Goal: Task Accomplishment & Management: Use online tool/utility

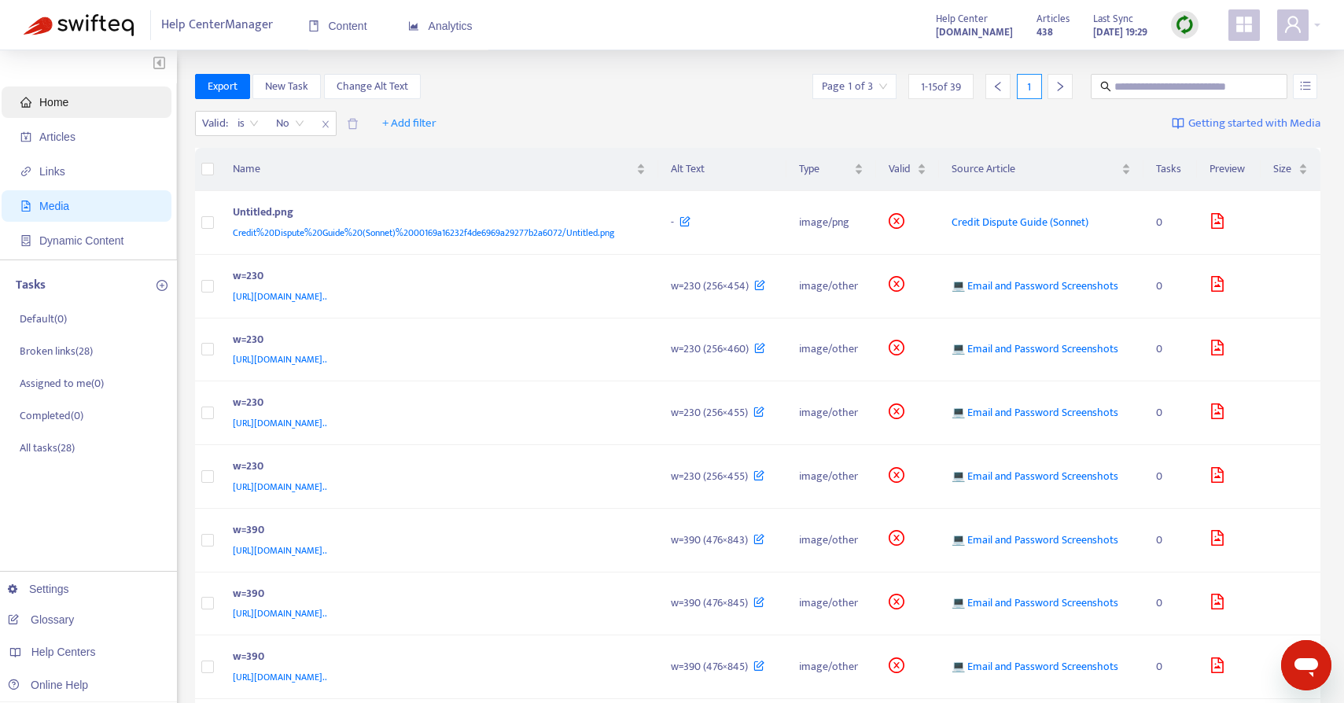
click at [64, 109] on span "Home" at bounding box center [89, 101] width 138 height 31
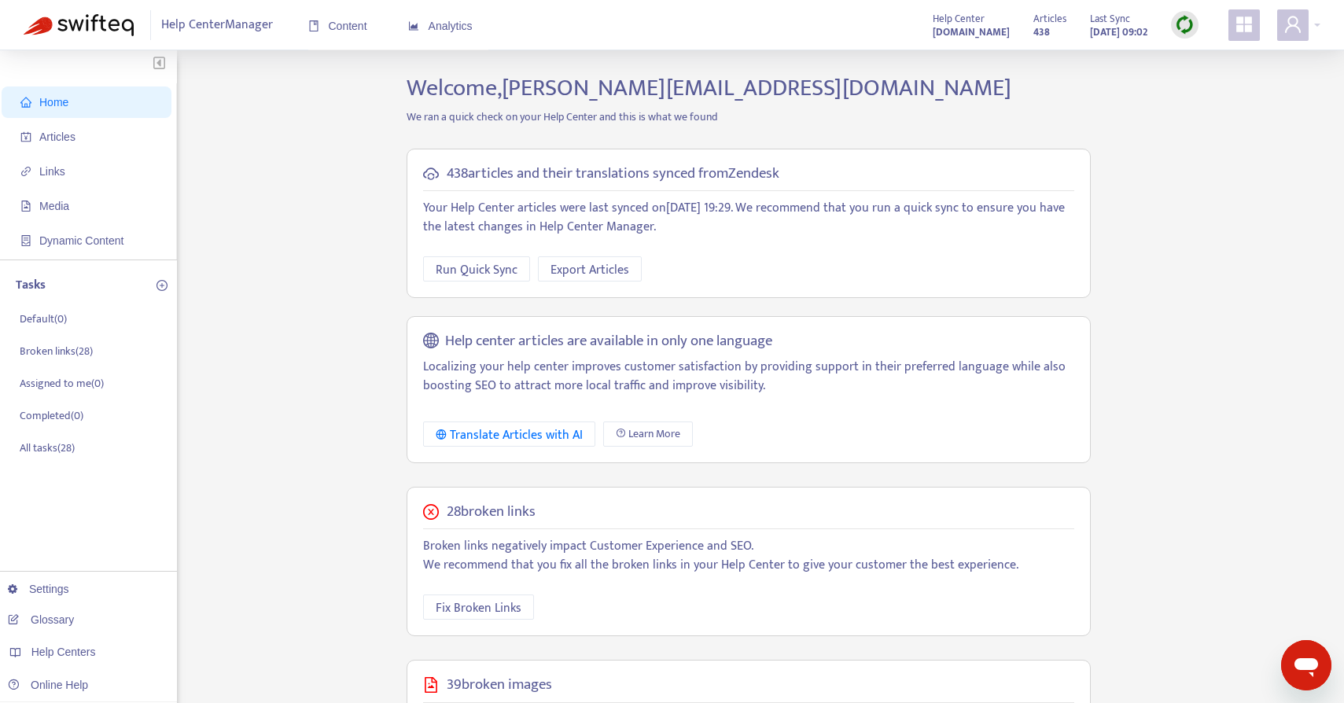
click at [72, 105] on span "Home" at bounding box center [89, 101] width 138 height 31
click at [1191, 24] on img at bounding box center [1185, 25] width 20 height 20
click at [1214, 82] on link "Full Sync" at bounding box center [1211, 82] width 57 height 18
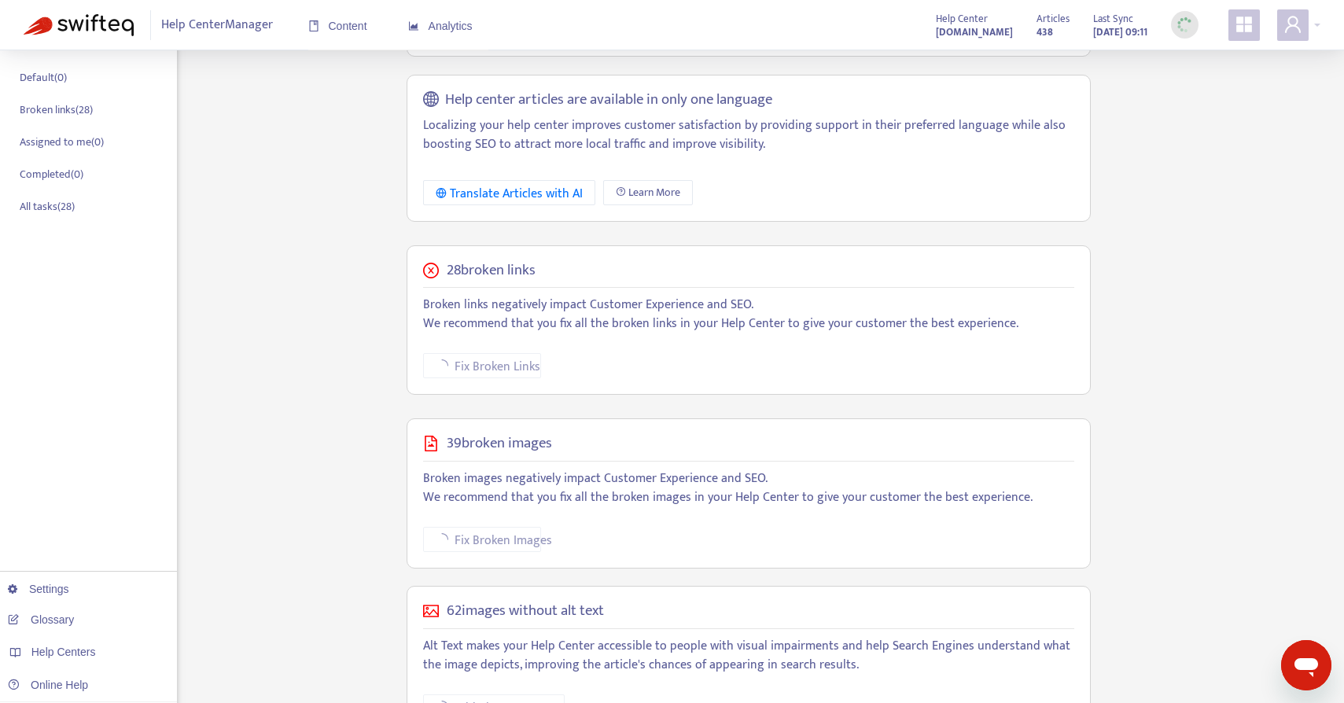
scroll to position [298, 0]
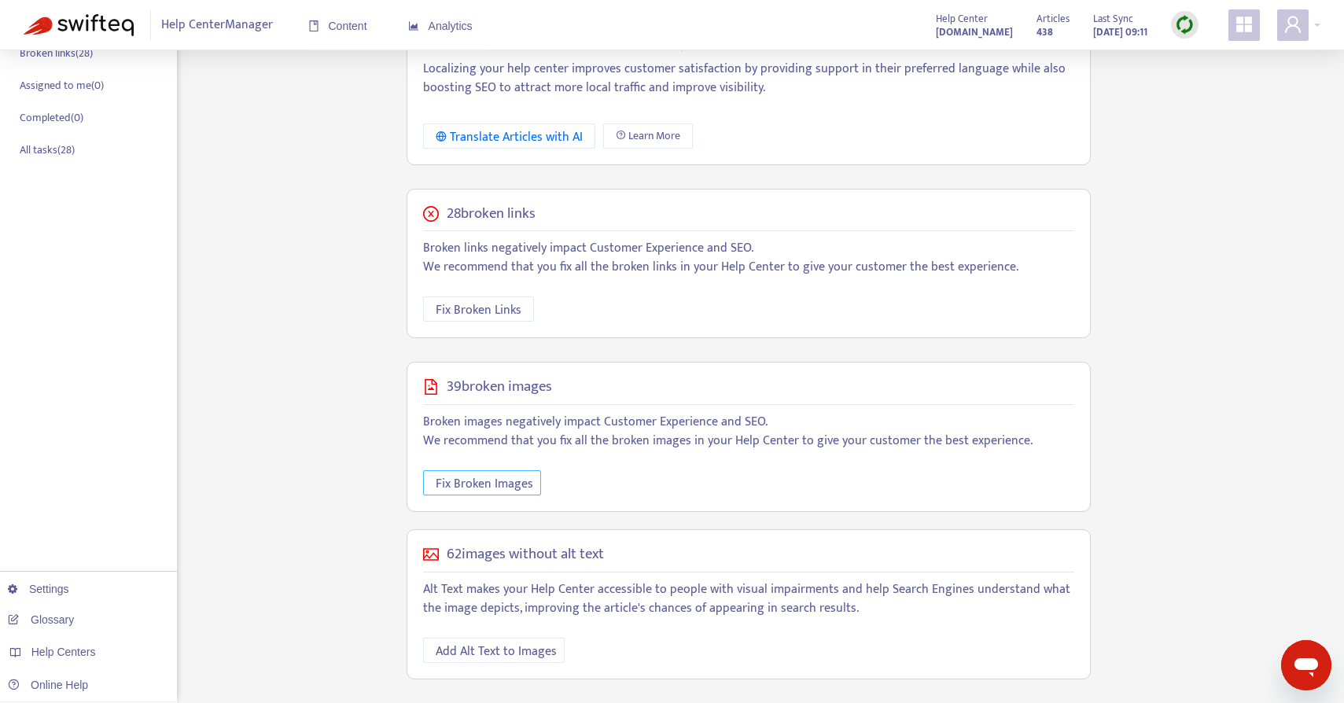
click at [486, 471] on button "Fix Broken Images" at bounding box center [482, 482] width 118 height 25
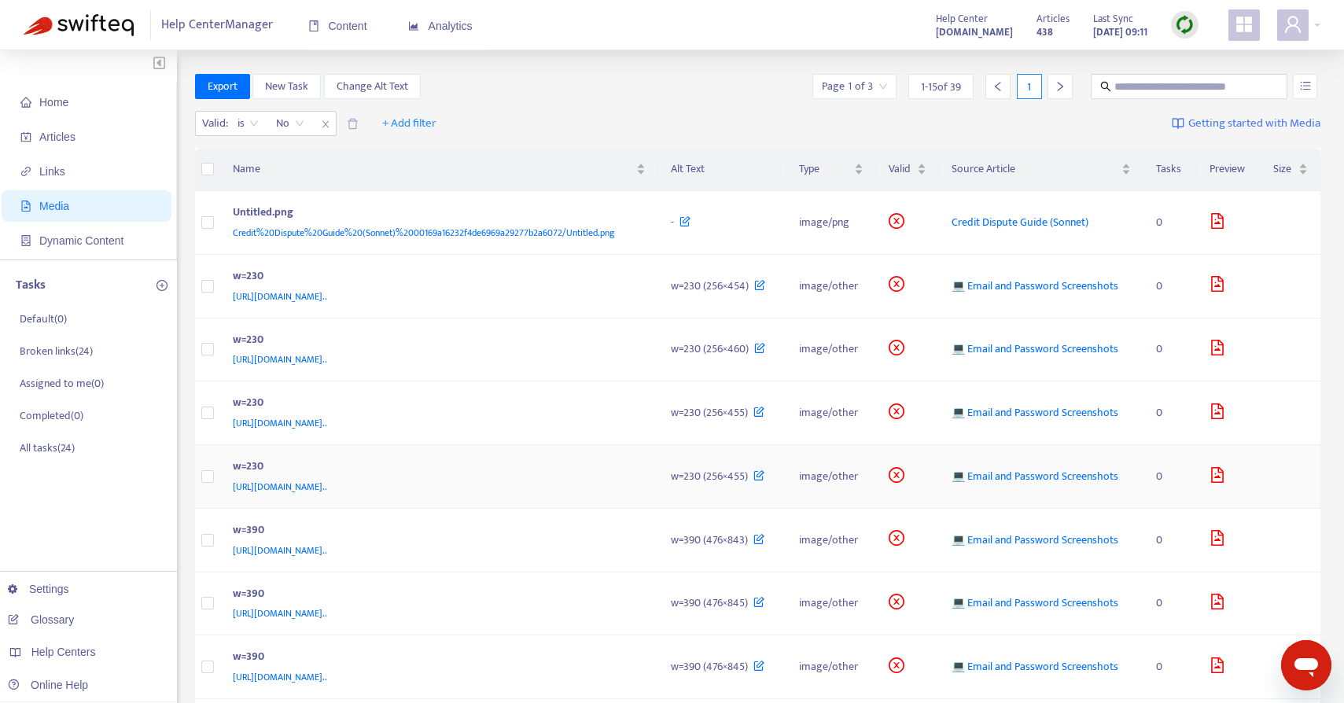
scroll to position [175, 0]
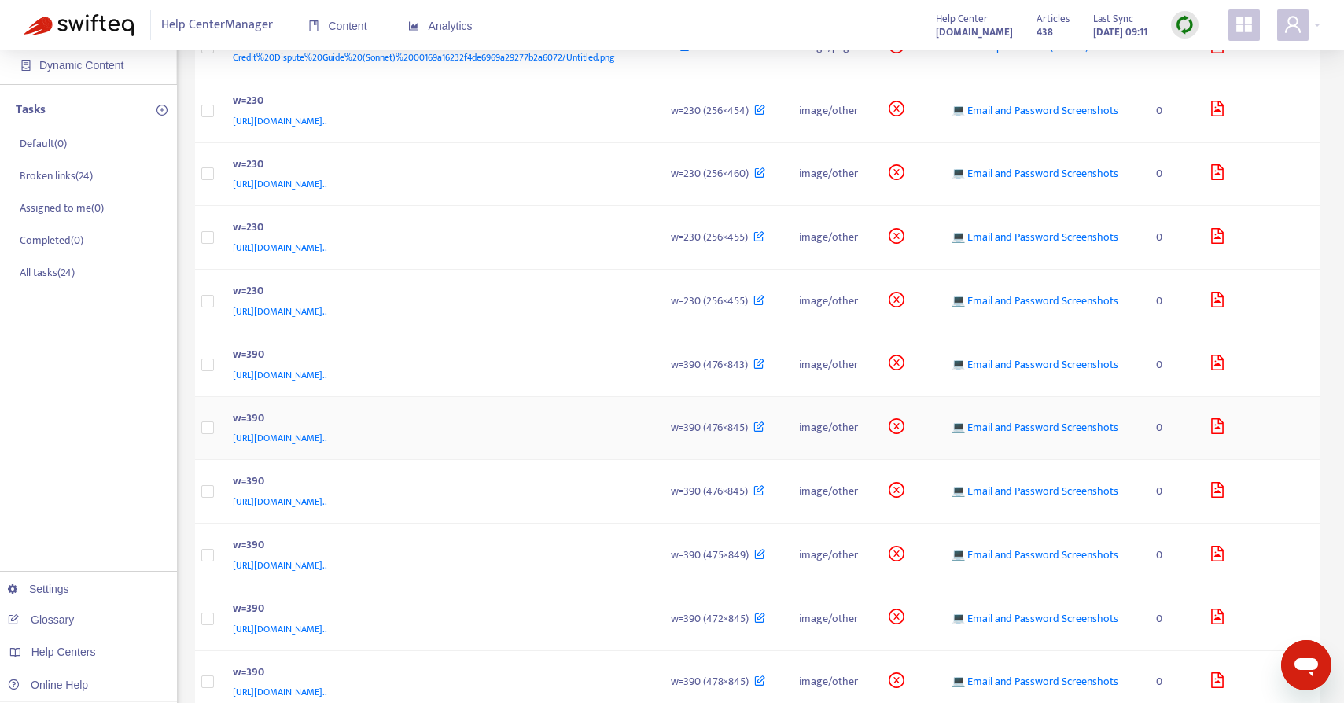
click at [737, 434] on span "w=390 (476×845)" at bounding box center [709, 427] width 77 height 18
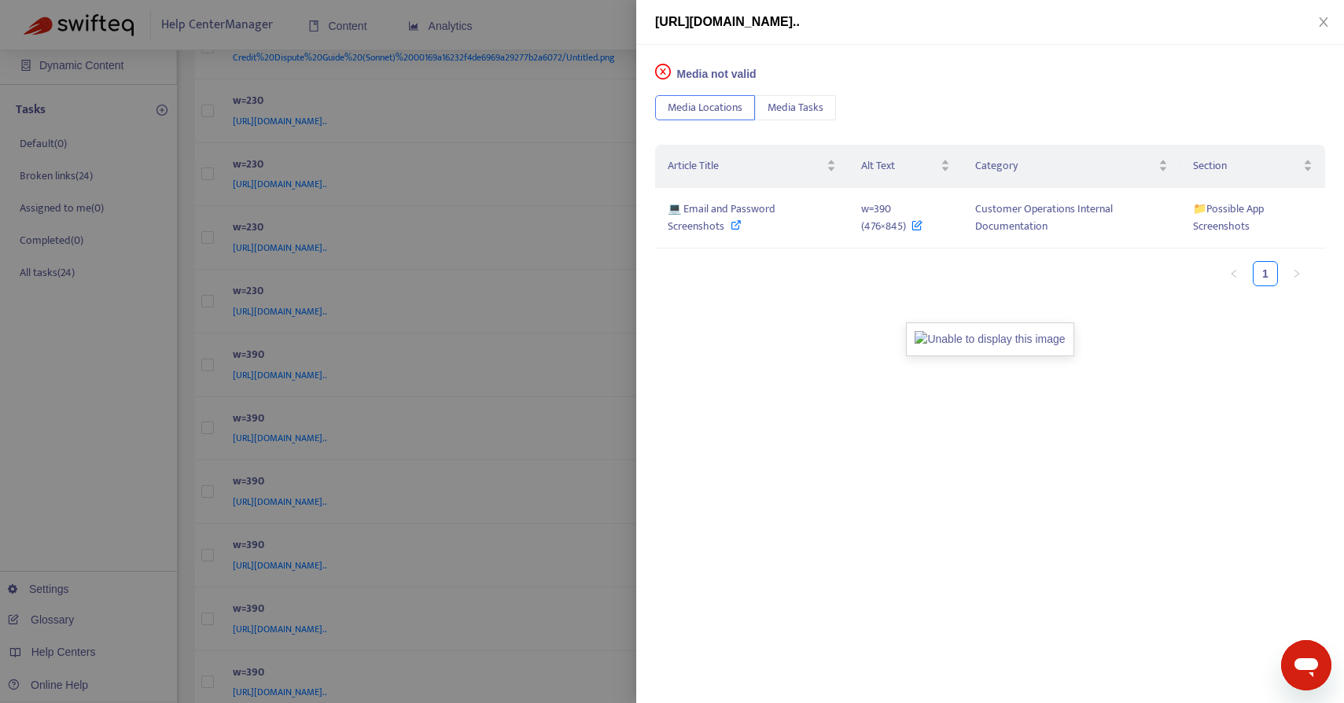
click at [701, 72] on span "Media not valid" at bounding box center [716, 74] width 79 height 13
click at [983, 334] on img at bounding box center [989, 339] width 167 height 34
click at [793, 116] on button "Media Tasks" at bounding box center [795, 107] width 81 height 25
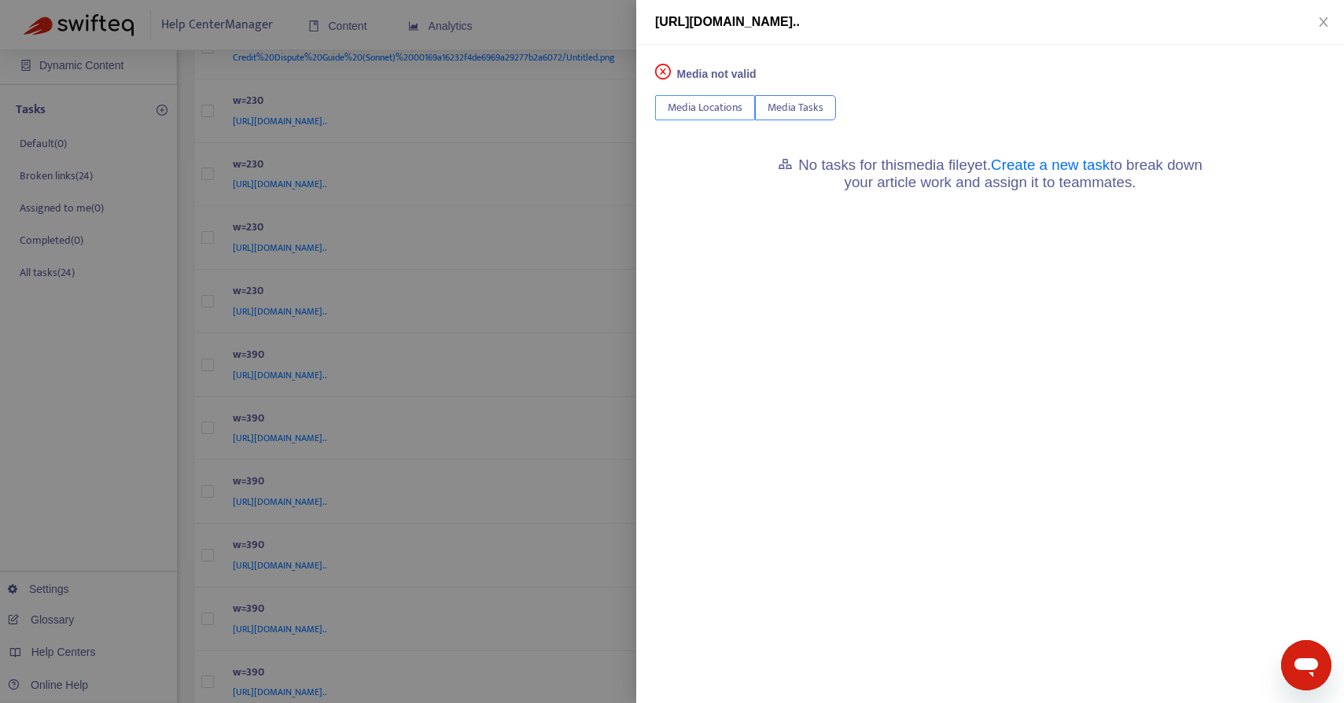
click at [710, 110] on span "Media Locations" at bounding box center [705, 107] width 75 height 17
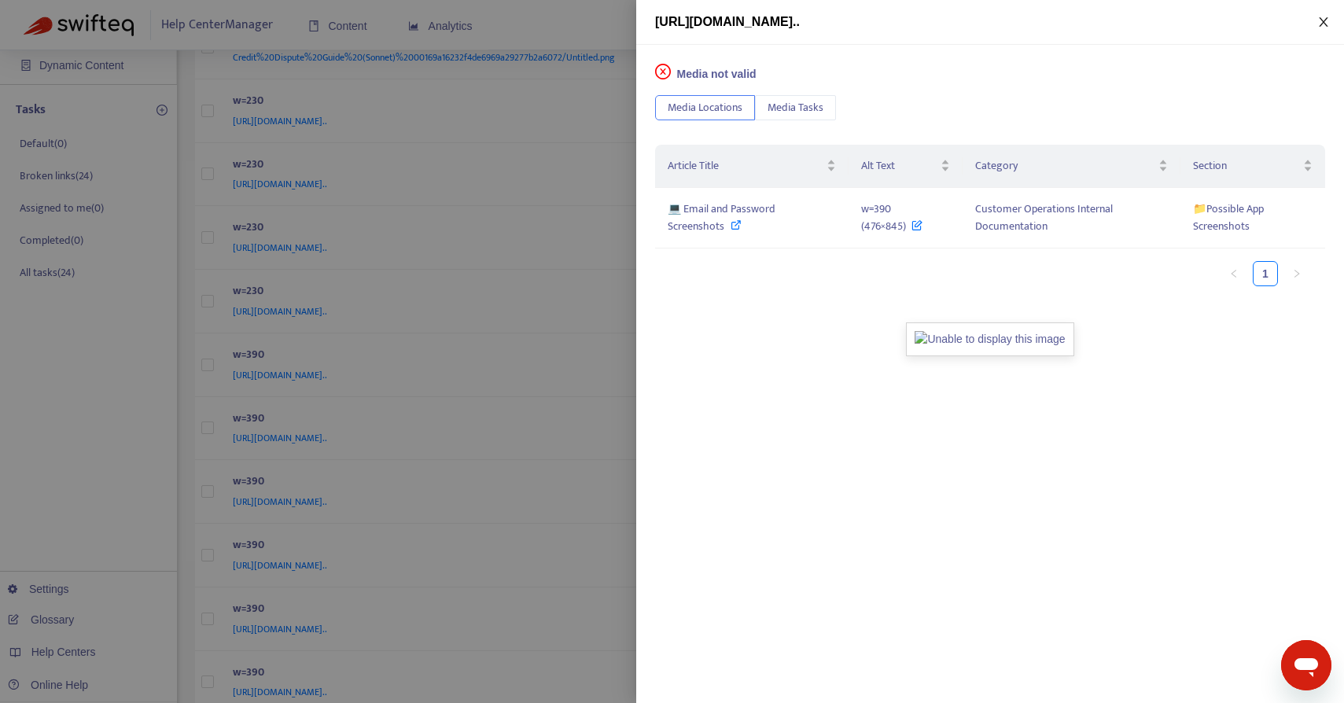
click at [1324, 17] on icon "close" at bounding box center [1323, 22] width 13 height 13
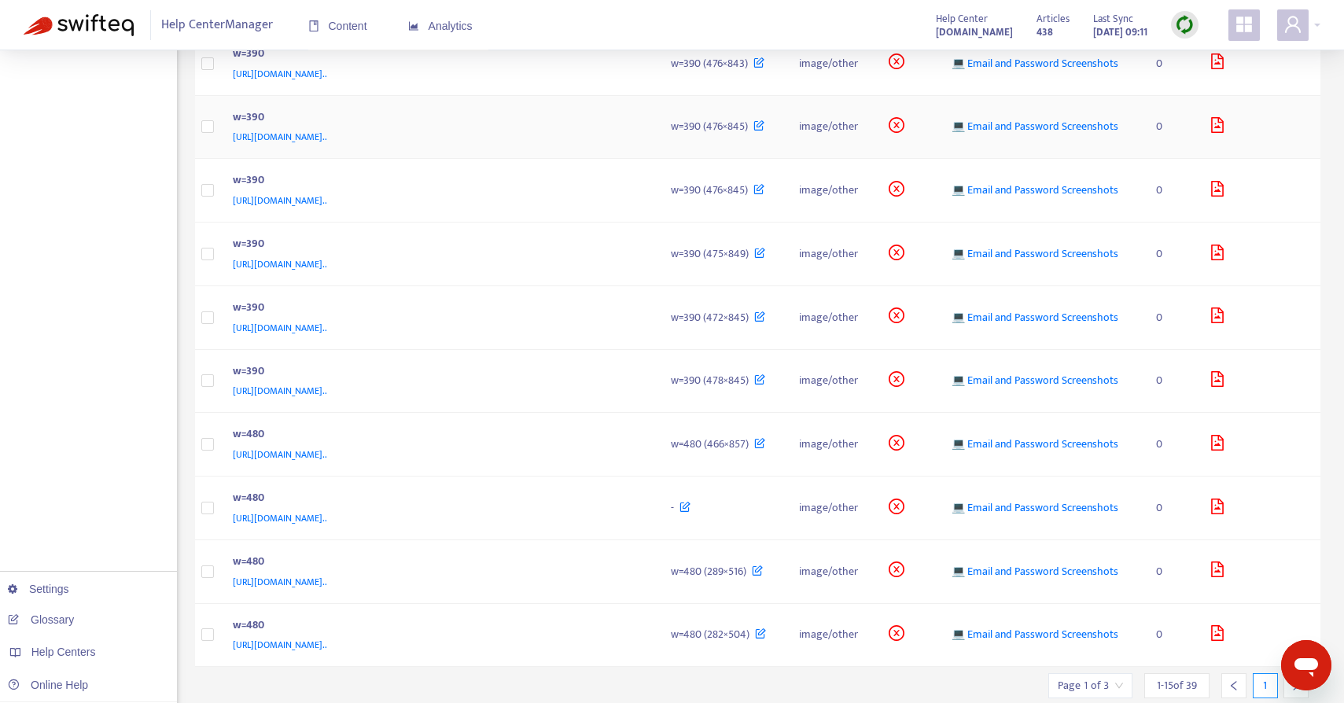
scroll to position [528, 0]
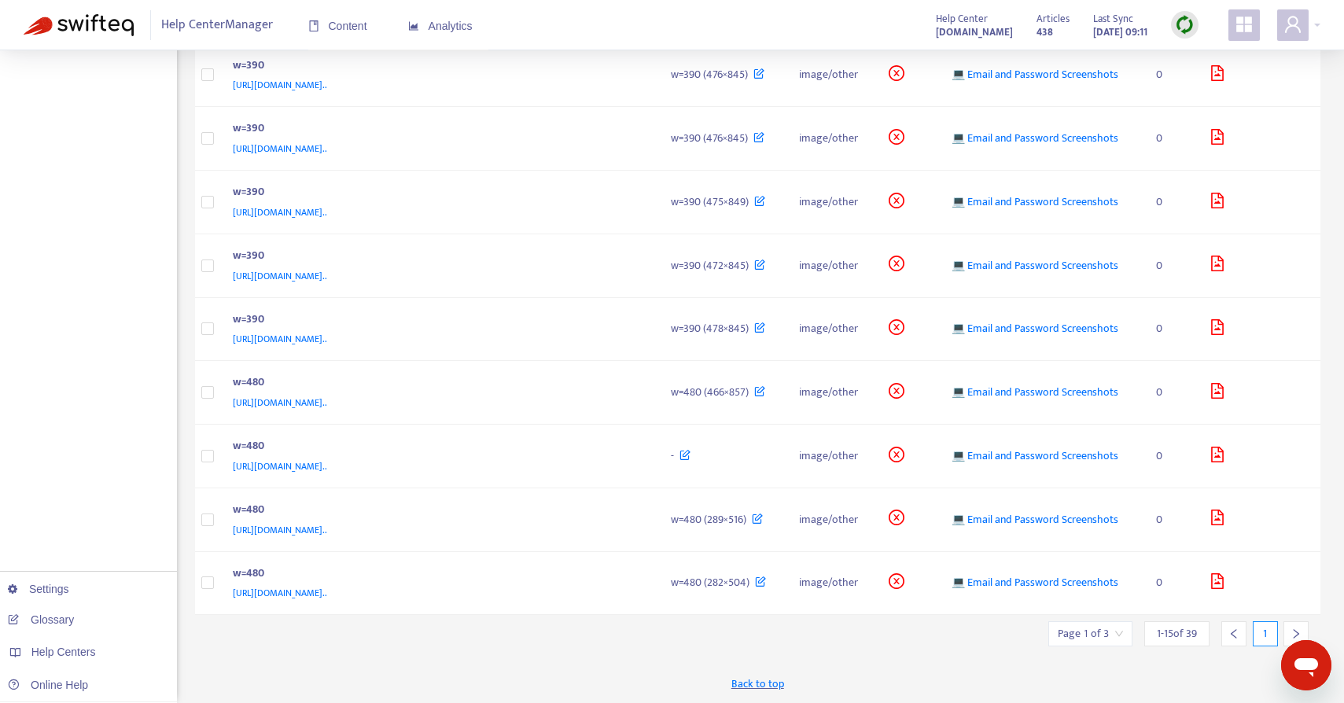
click at [1293, 634] on icon "right" at bounding box center [1295, 633] width 11 height 11
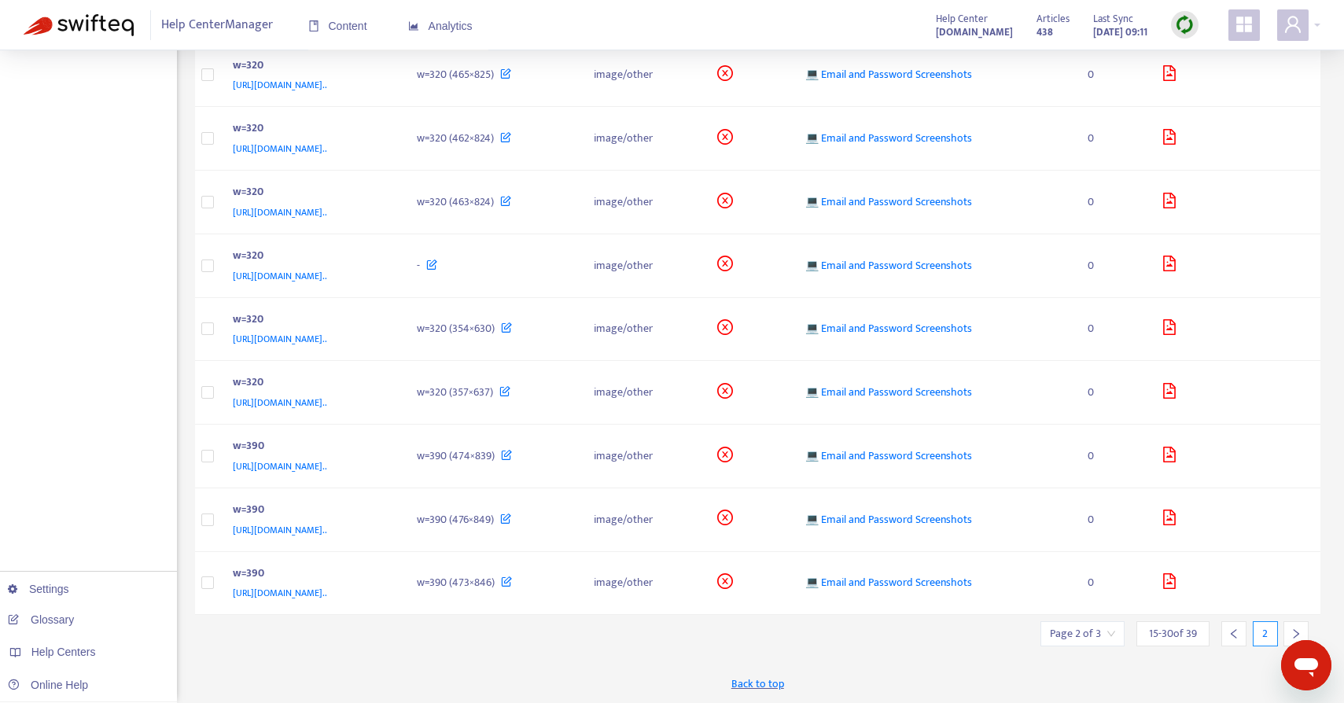
click at [1291, 631] on icon "right" at bounding box center [1295, 633] width 11 height 11
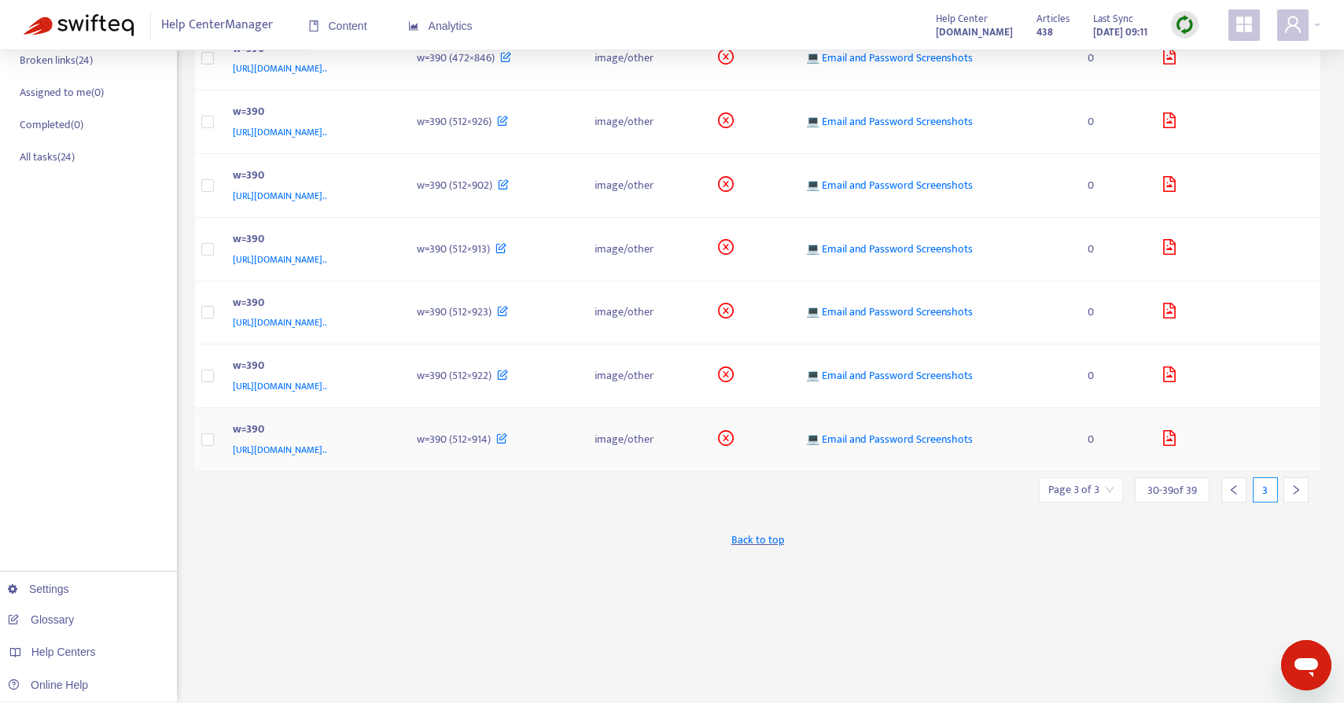
scroll to position [0, 0]
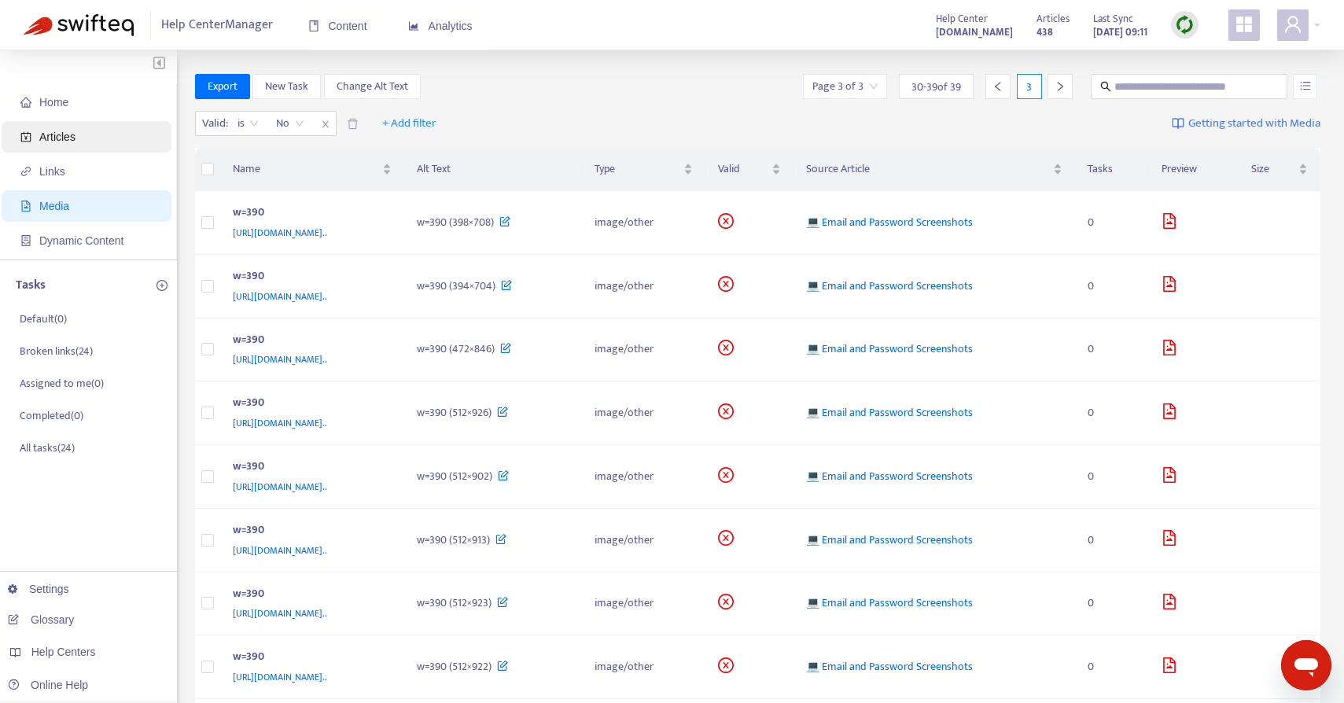
click at [74, 127] on span "Articles" at bounding box center [89, 136] width 138 height 31
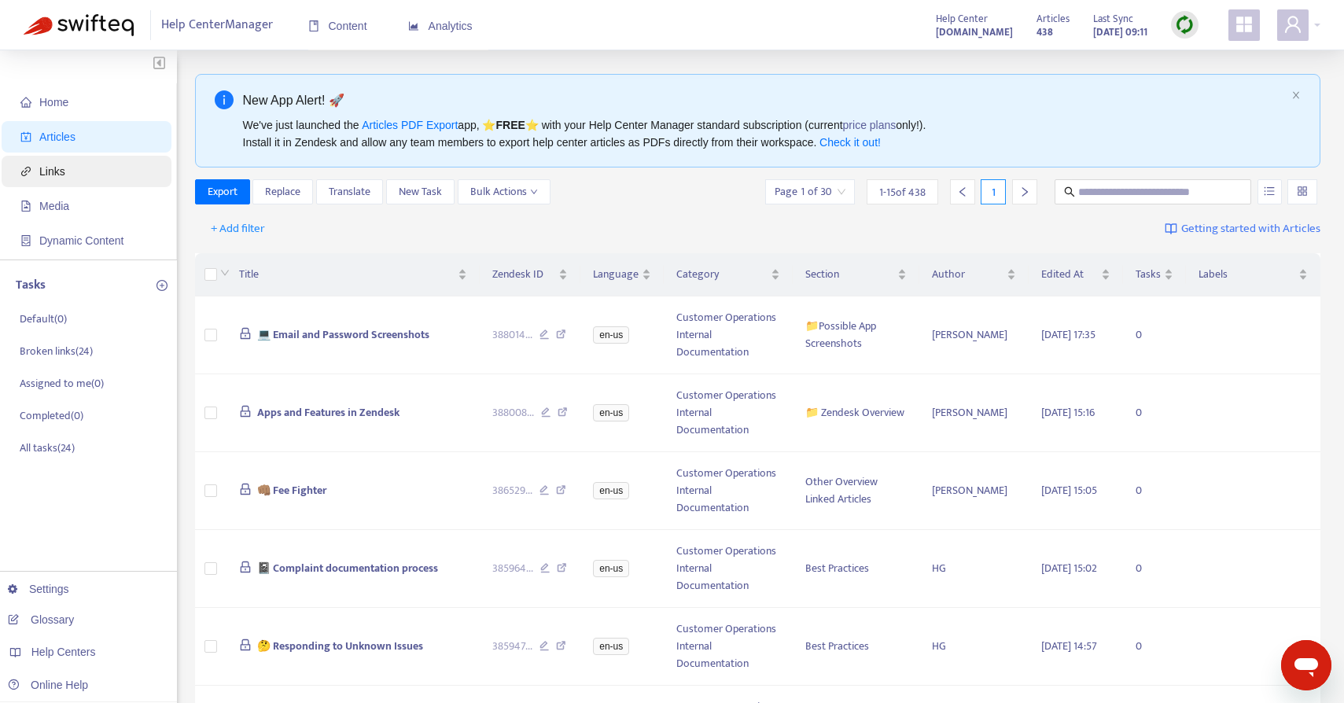
click at [72, 171] on span "Links" at bounding box center [89, 171] width 138 height 31
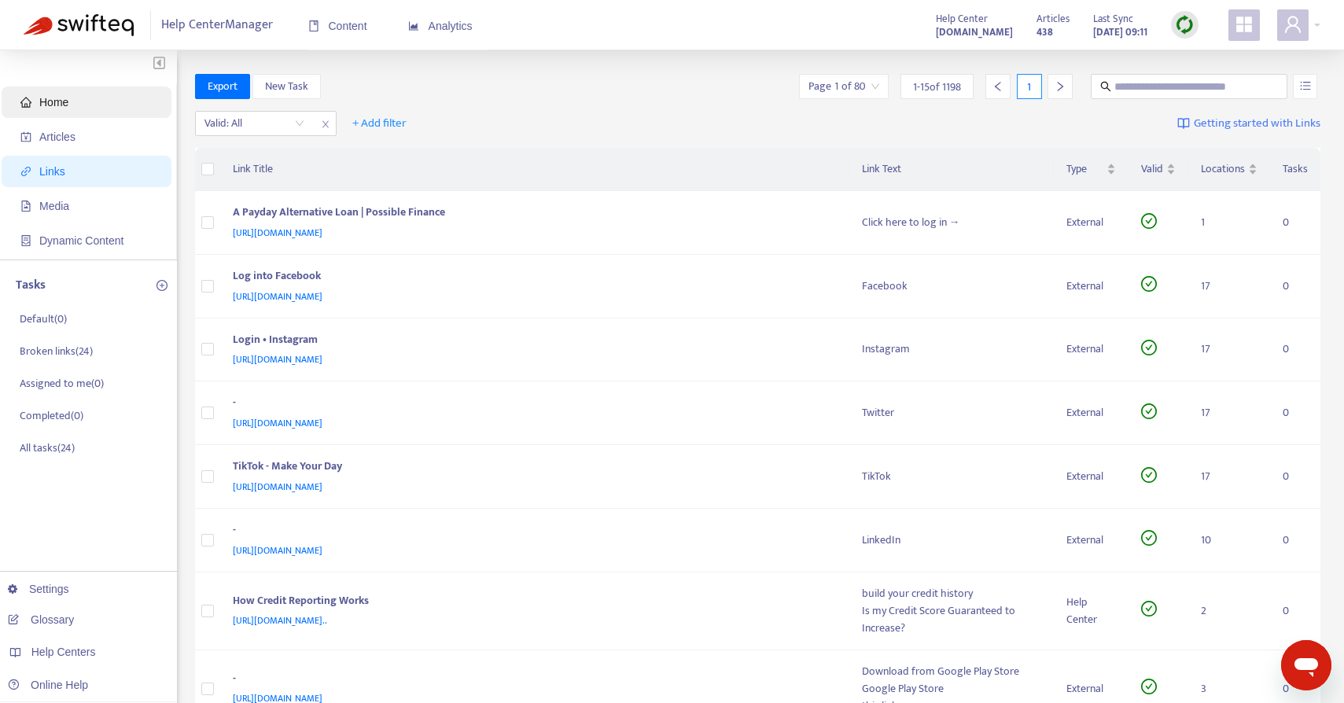
click at [74, 99] on span "Home" at bounding box center [89, 101] width 138 height 31
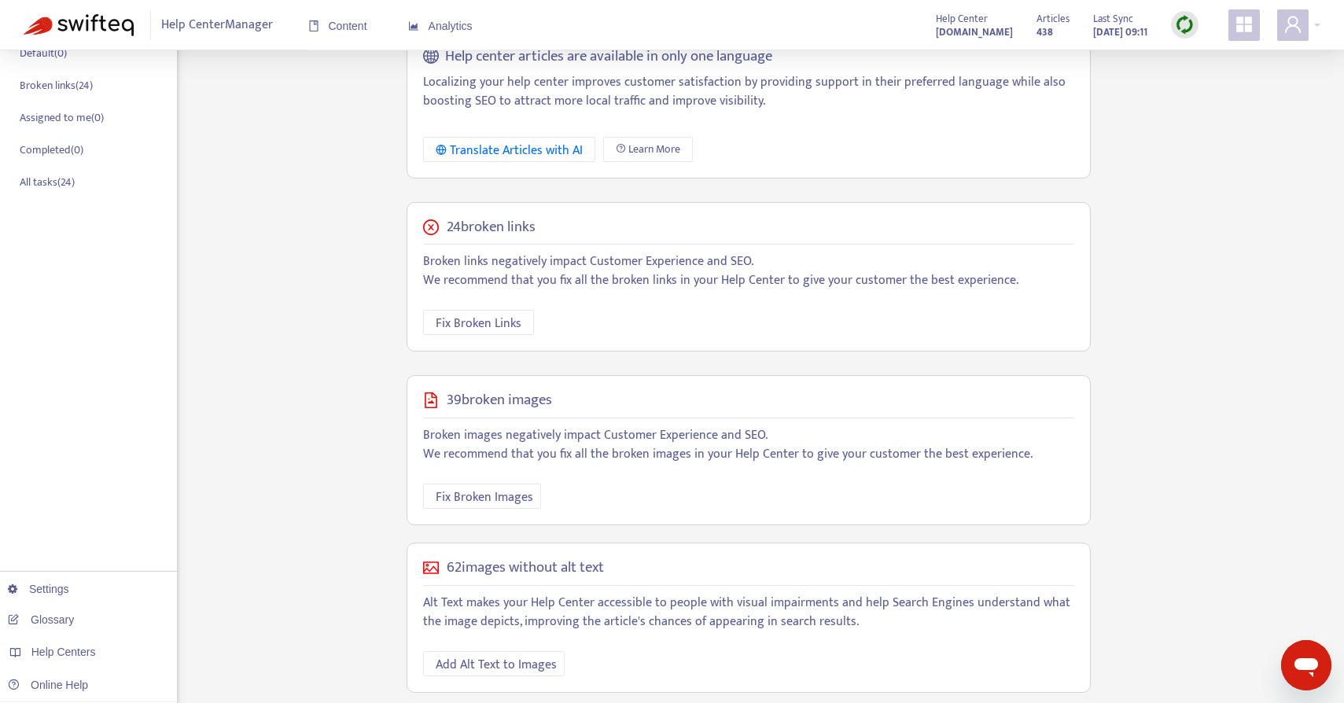
scroll to position [271, 0]
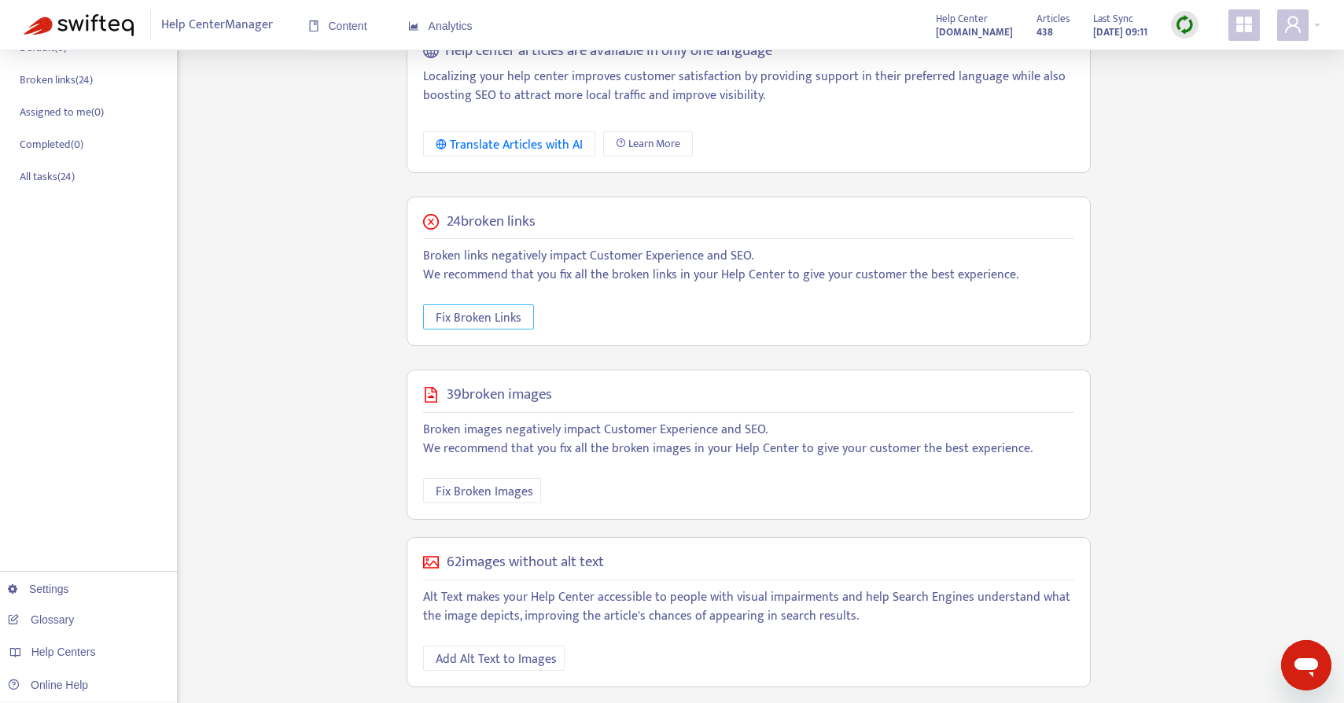
click at [492, 318] on span "Fix Broken Links" at bounding box center [479, 318] width 86 height 20
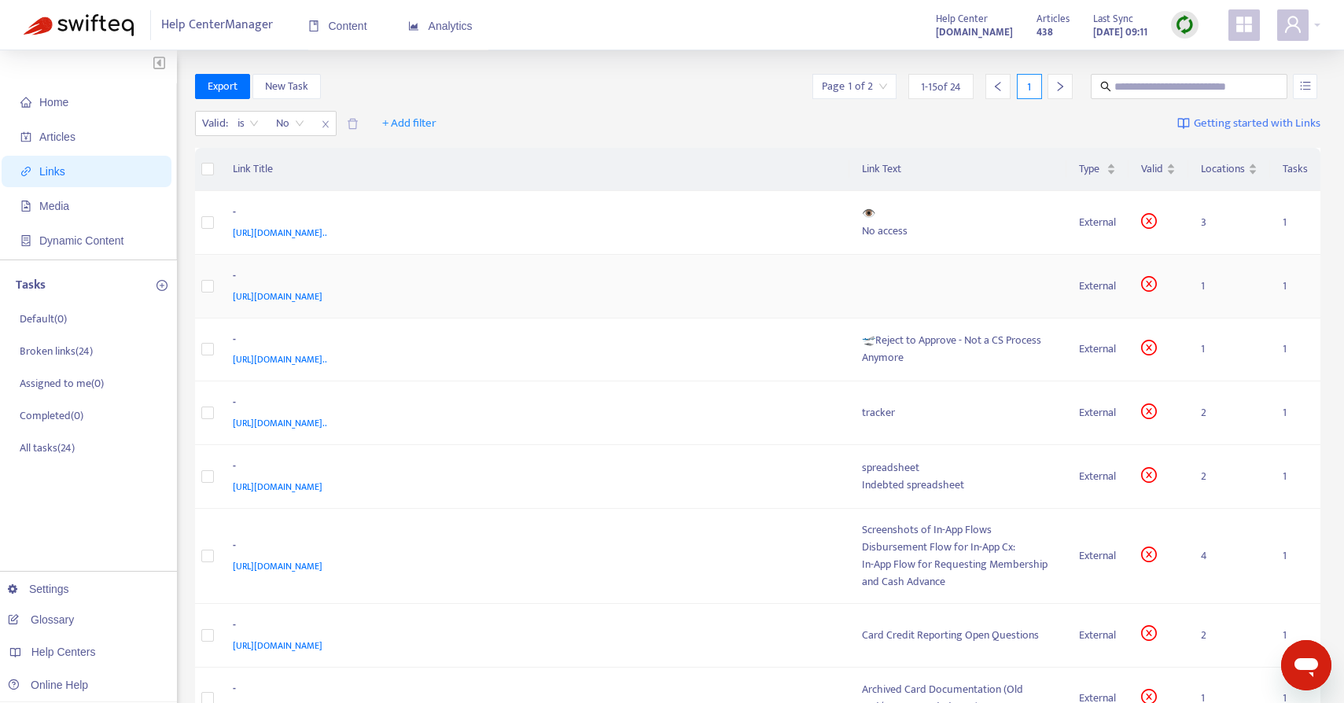
click at [954, 285] on td at bounding box center [958, 287] width 218 height 64
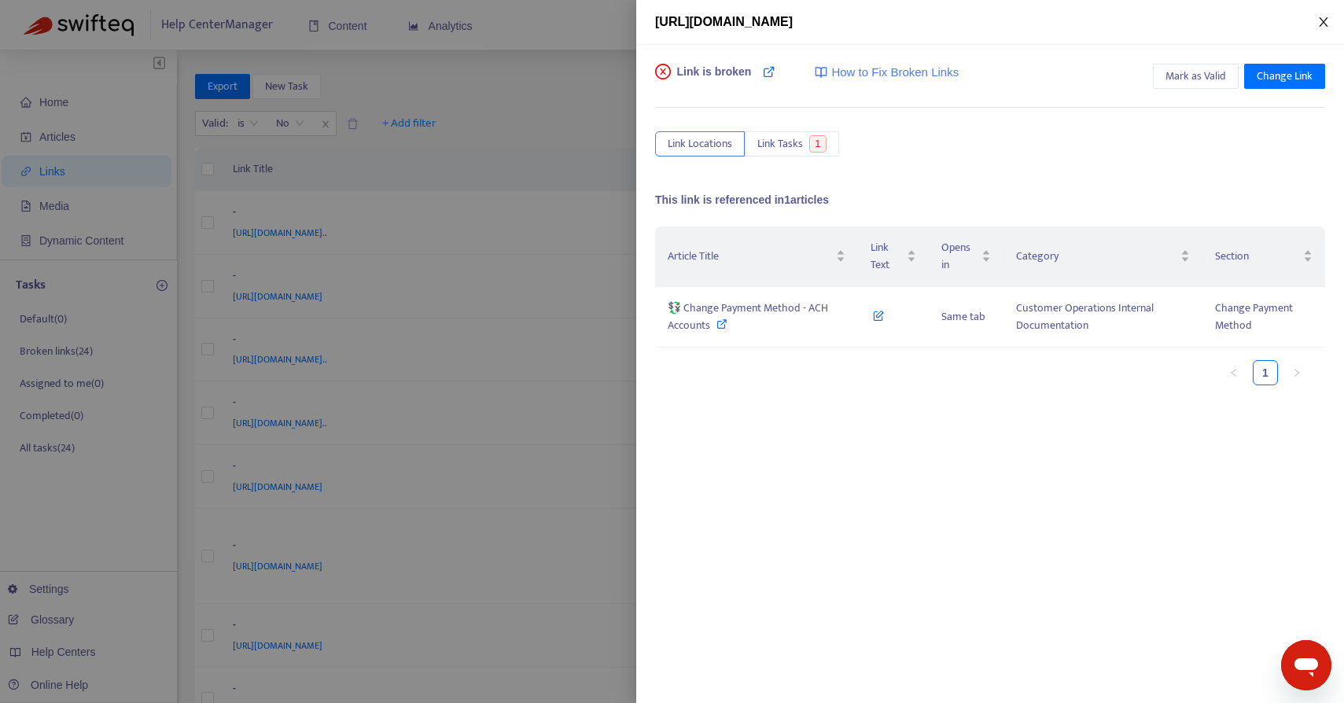
click at [1315, 21] on button "Close" at bounding box center [1323, 22] width 22 height 15
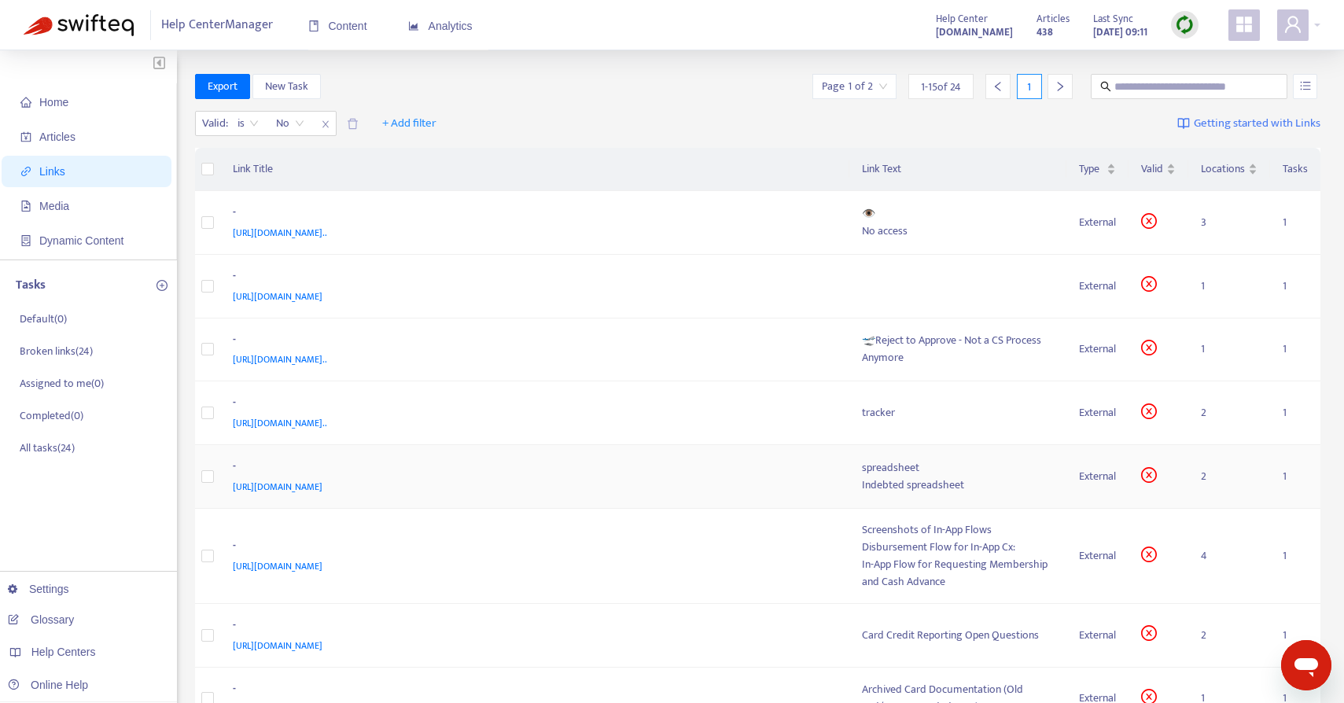
click at [322, 487] on span "https://docs.google.com/spreadsheets/d/1Xh91IniR3I46TPbhDMG0Cdr0MHQPVms1/edit#g…" at bounding box center [278, 487] width 90 height 16
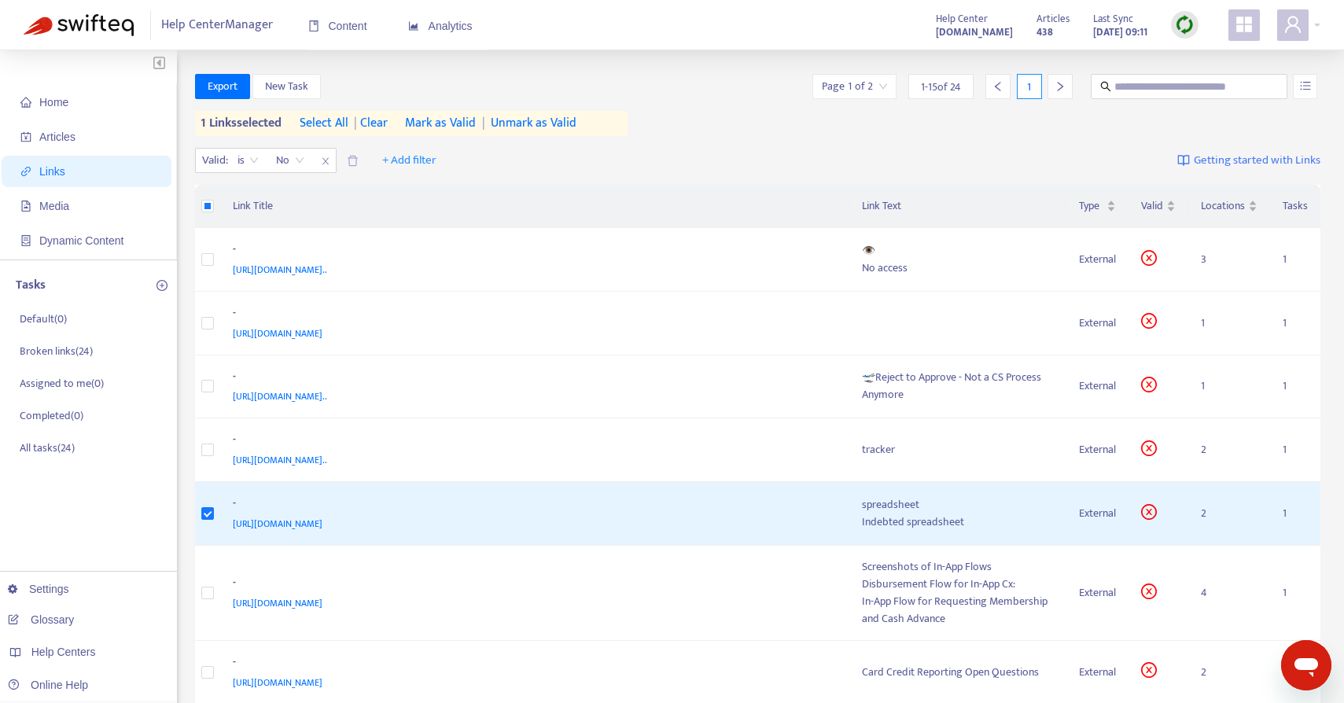
click at [461, 120] on span "Mark as Valid" at bounding box center [440, 123] width 71 height 19
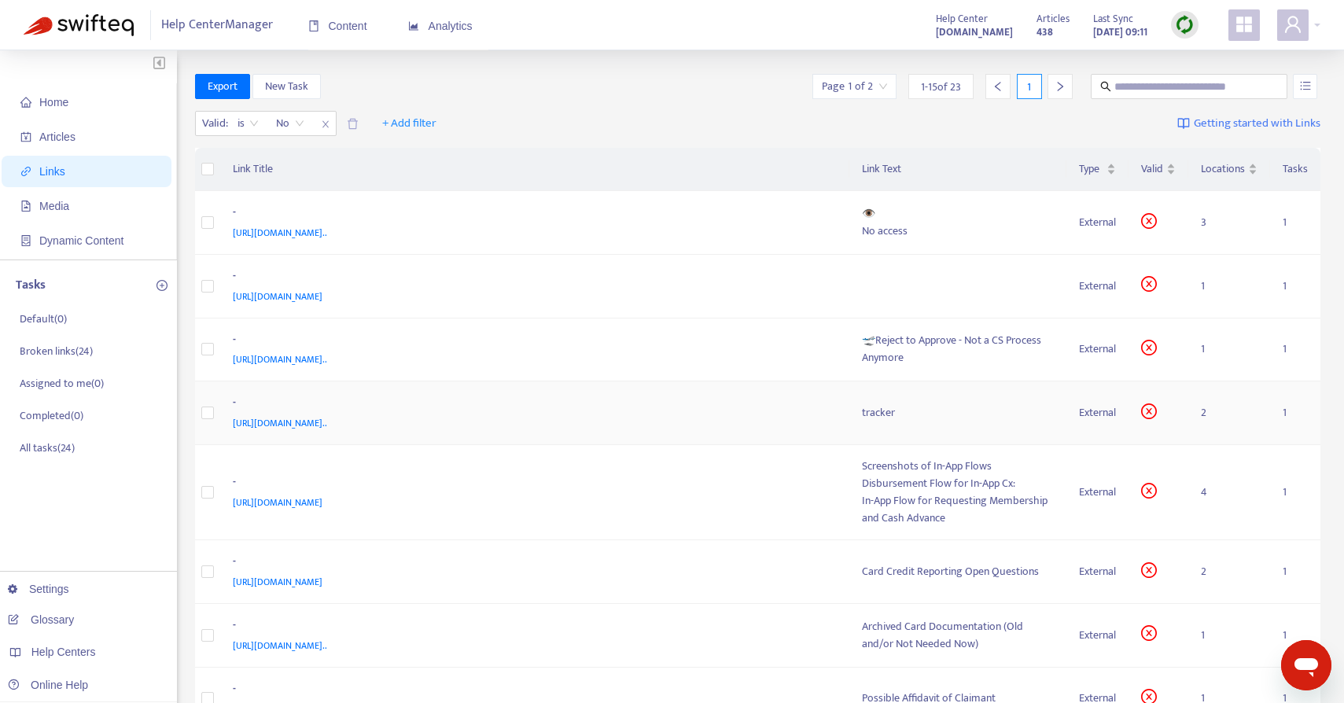
click at [327, 418] on span "https://docs.google.com/spreadsheets/d/1MptFJrfWeTjBWctiRgMlZf0DsVKAjzu-3FuW0K8…" at bounding box center [280, 423] width 94 height 16
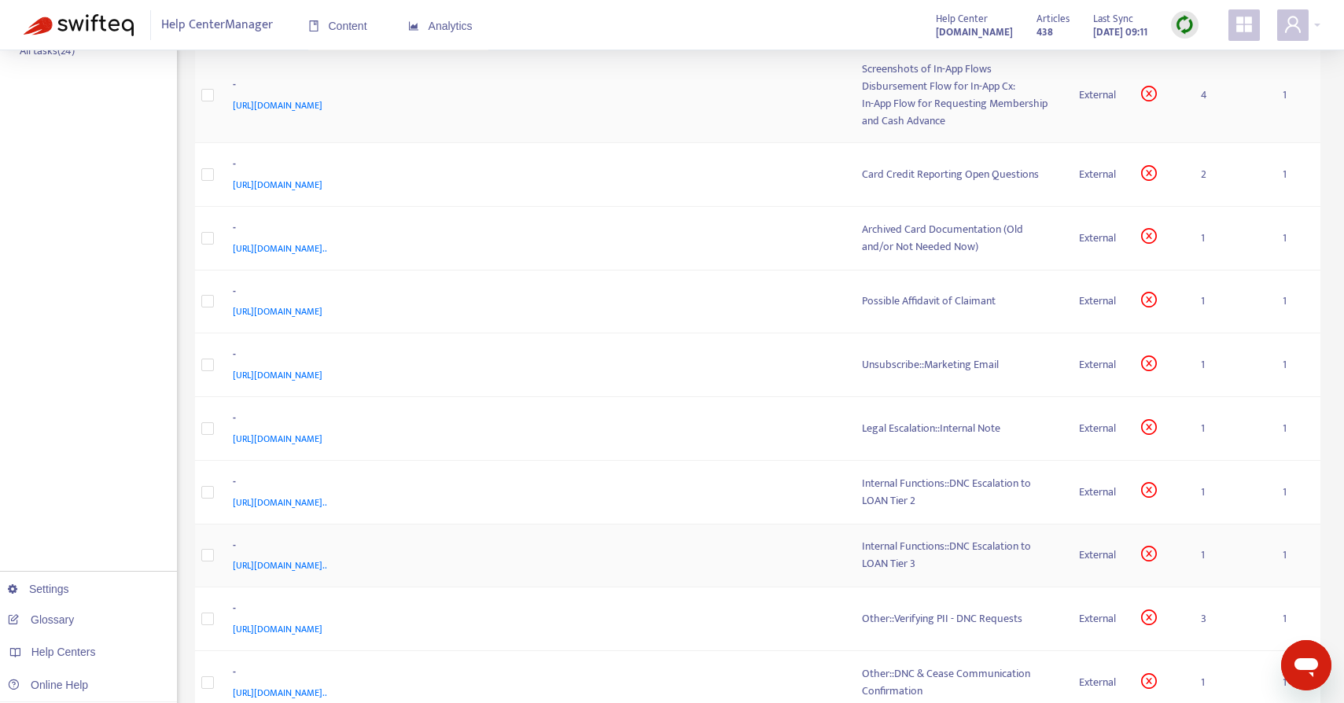
scroll to position [400, 0]
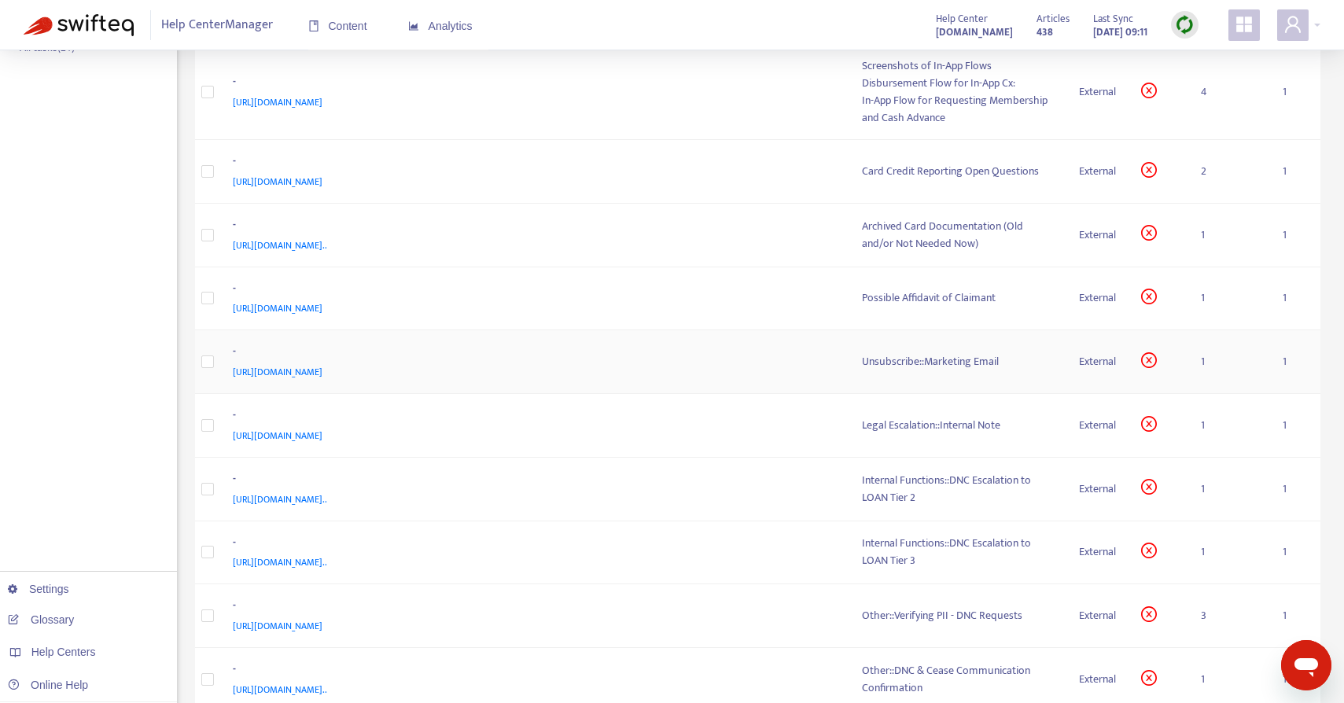
click at [940, 362] on div "Unsubscribe::Marketing Email" at bounding box center [958, 361] width 193 height 17
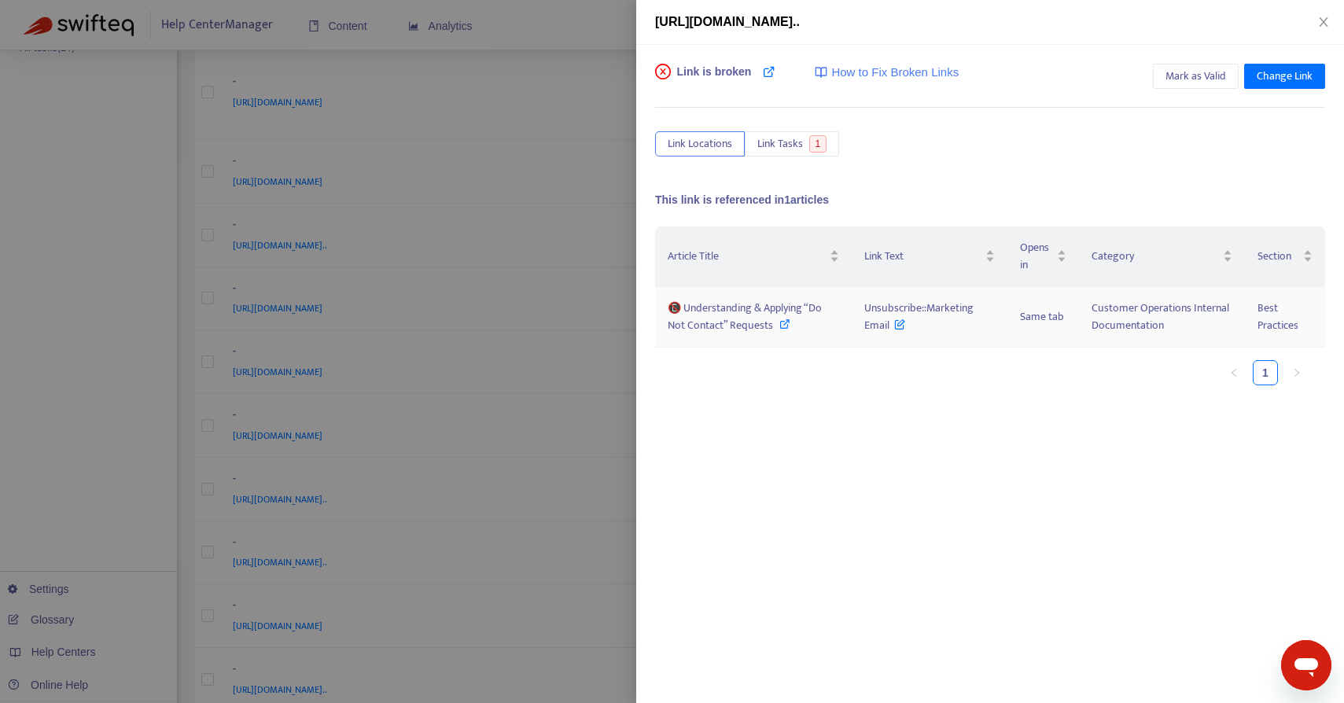
click at [784, 321] on icon at bounding box center [784, 323] width 11 height 11
